Goal: Task Accomplishment & Management: Manage account settings

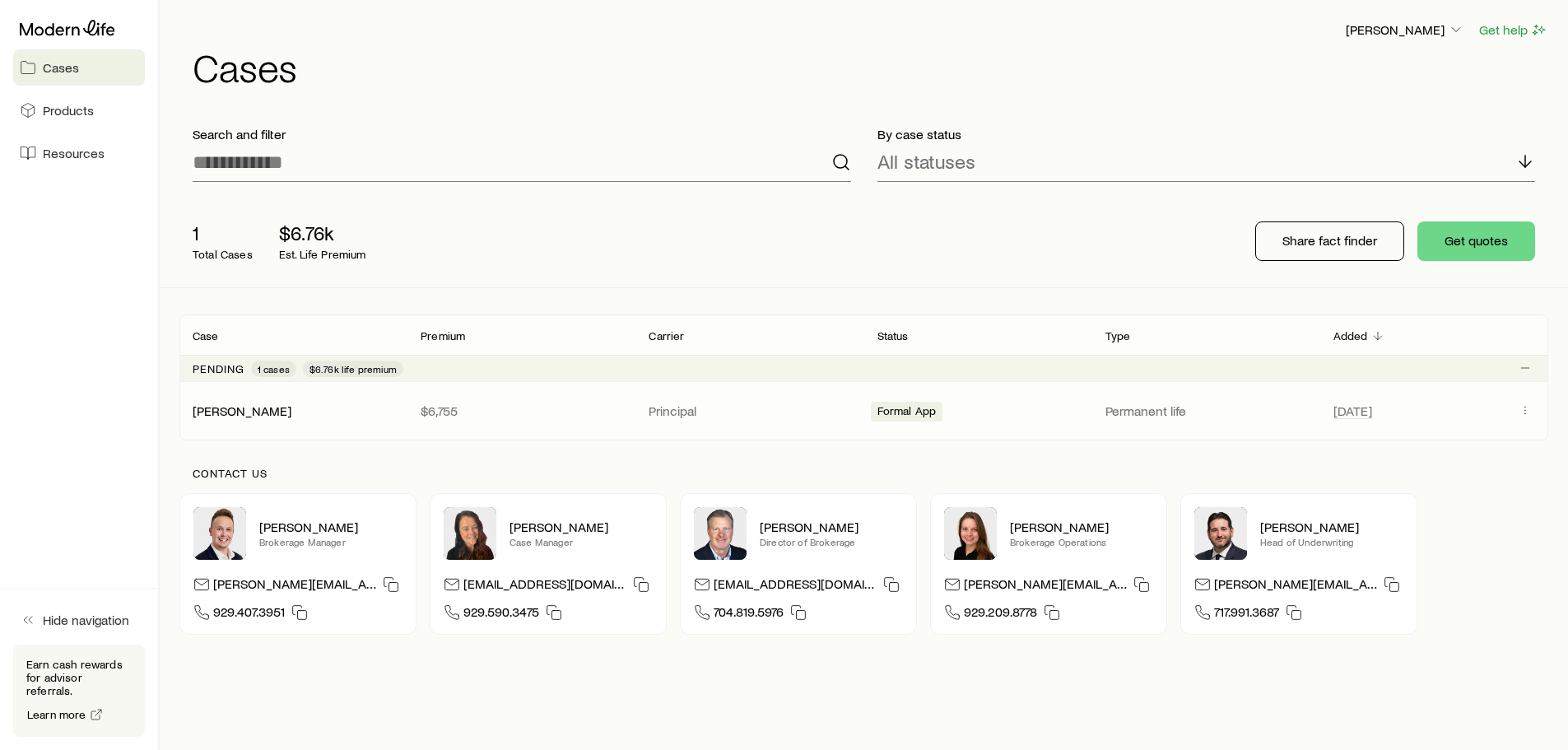
click at [446, 408] on p "$6,755" at bounding box center [521, 411] width 202 height 17
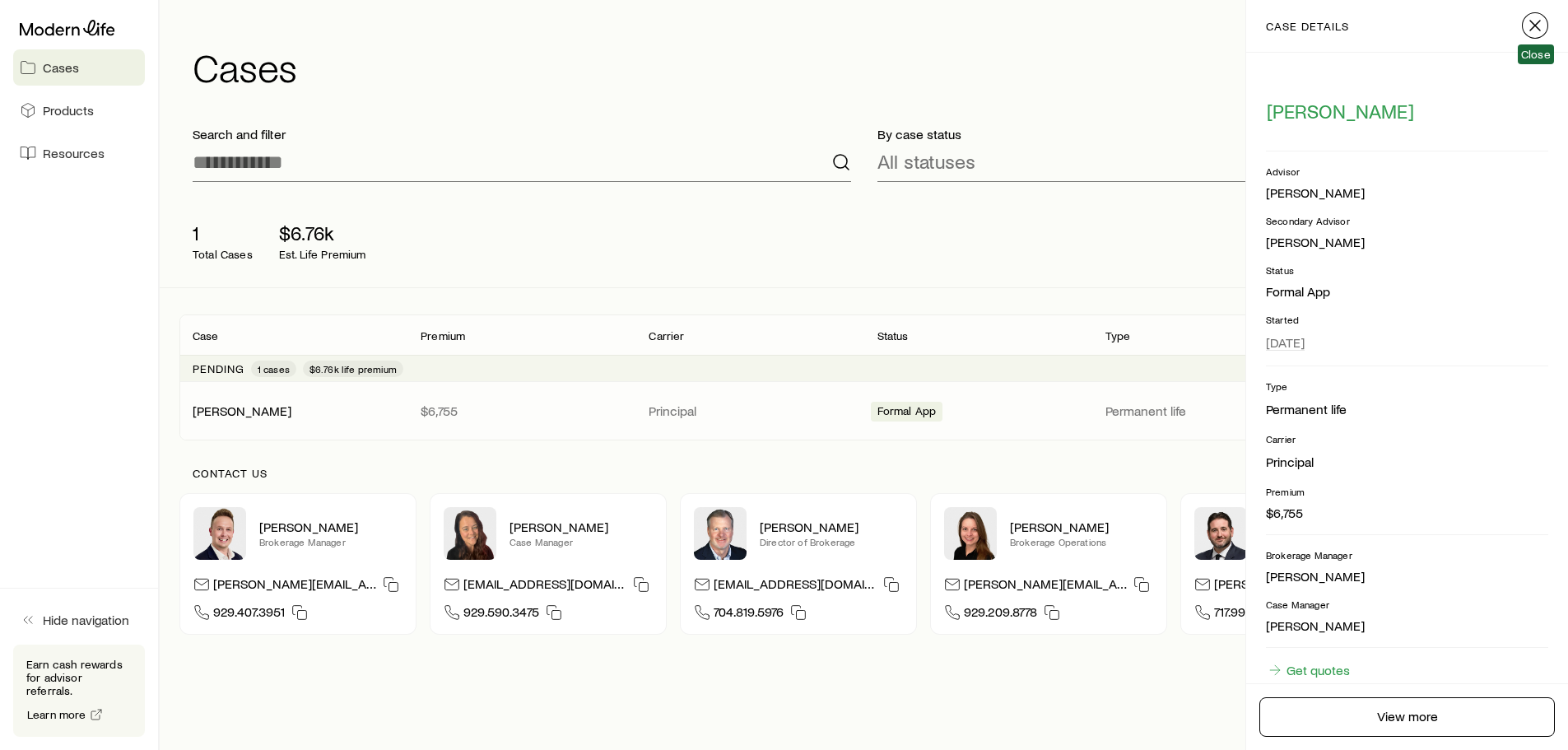
click at [1533, 28] on line "button" at bounding box center [1535, 25] width 10 height 10
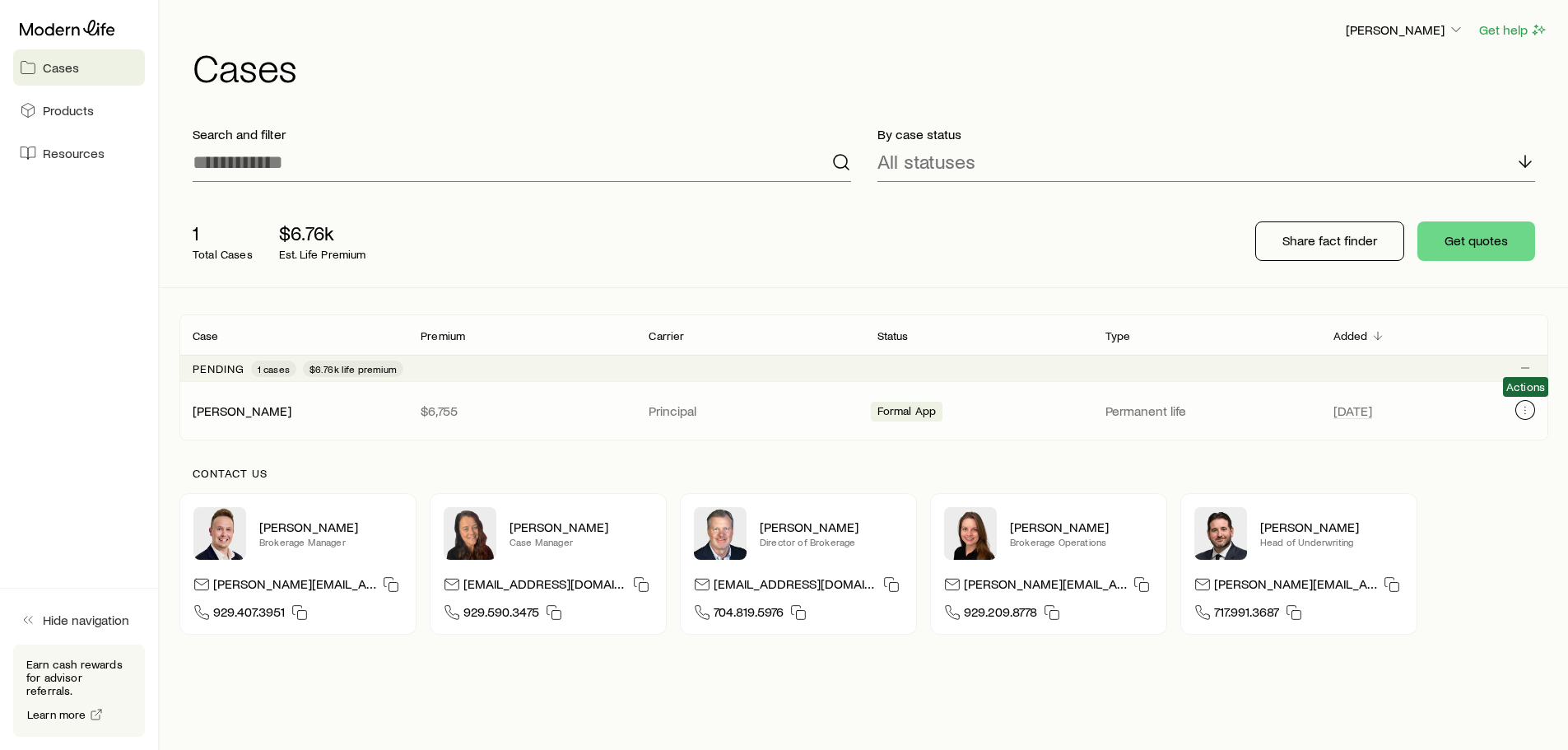
click at [1521, 408] on icon "Client cases" at bounding box center [1525, 410] width 13 height 13
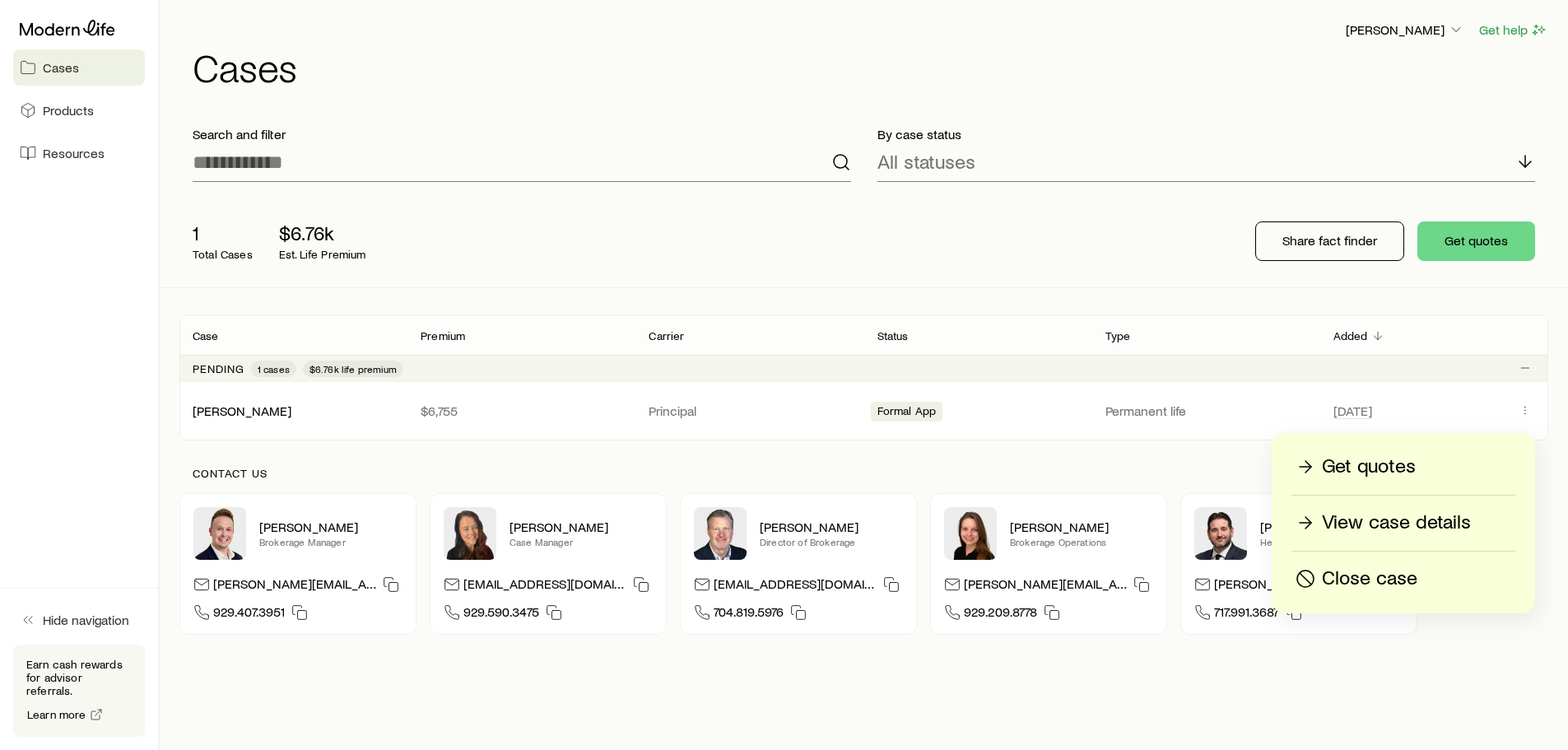
click at [1401, 523] on p "View case details" at bounding box center [1396, 523] width 149 height 26
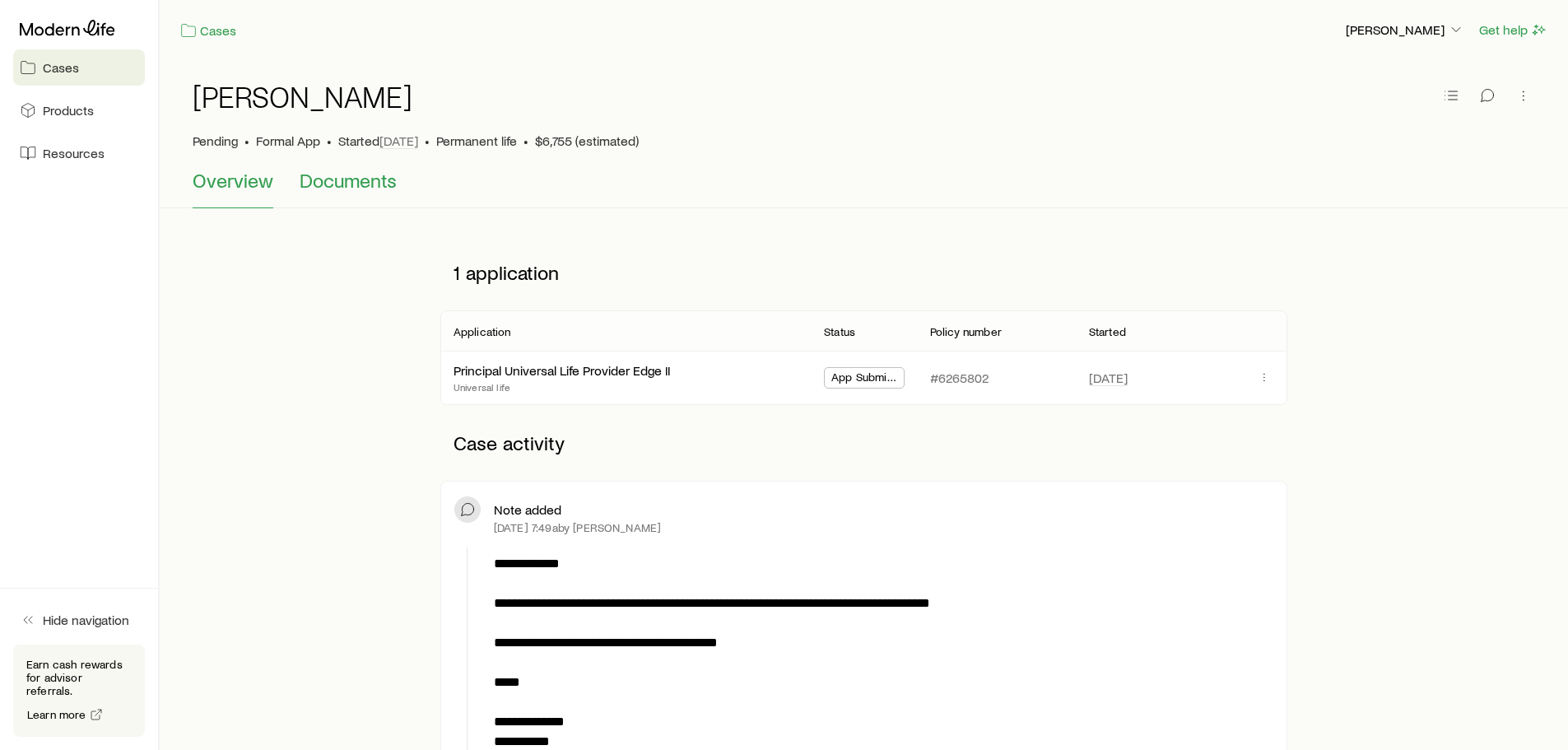
click at [320, 189] on span "Documents" at bounding box center [348, 180] width 97 height 23
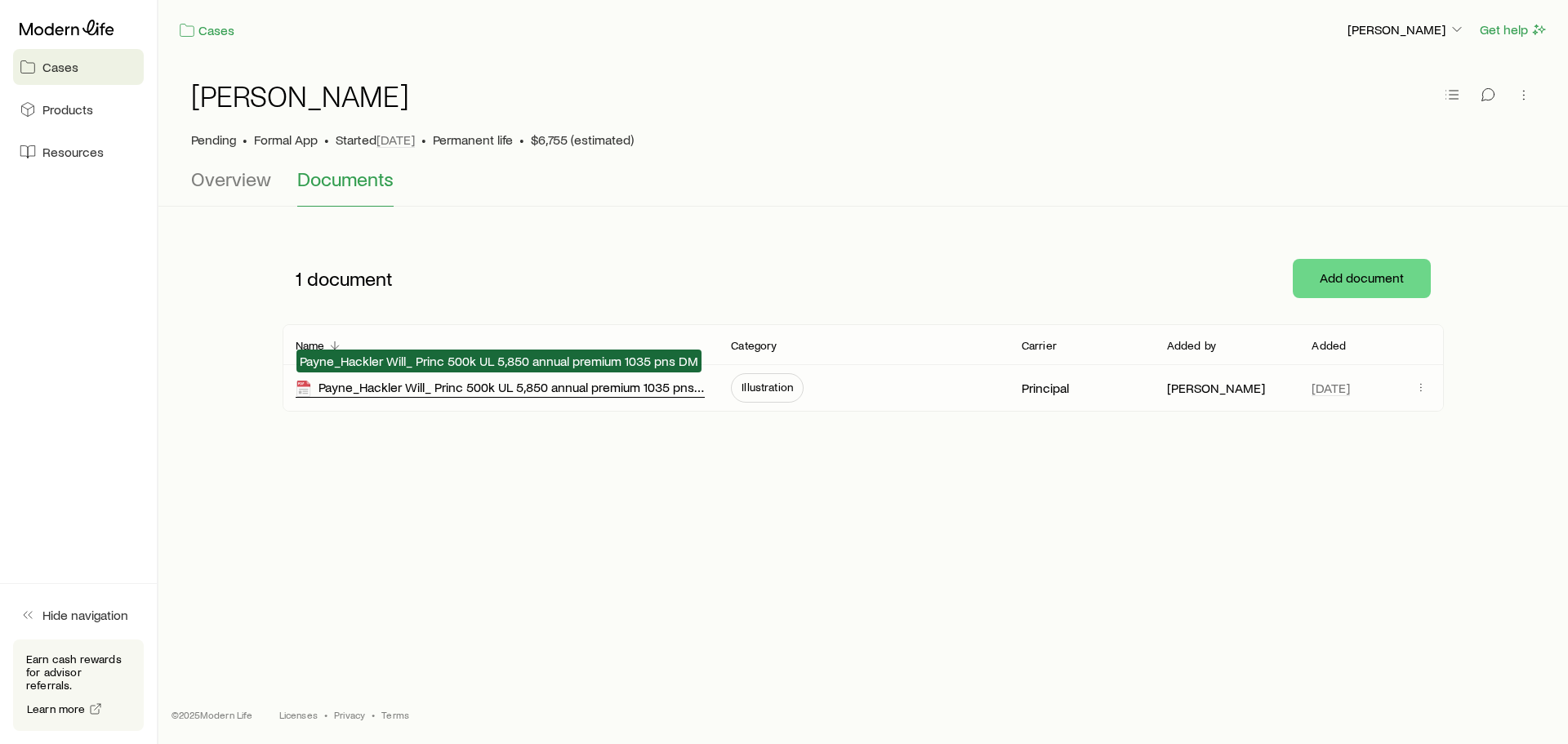
click at [545, 387] on div "Payne_Hackler Will_ Princ 500k UL 5,850 annual premium 1035 pns DM" at bounding box center [499, 389] width 409 height 18
